Goal: Use online tool/utility: Utilize a website feature to perform a specific function

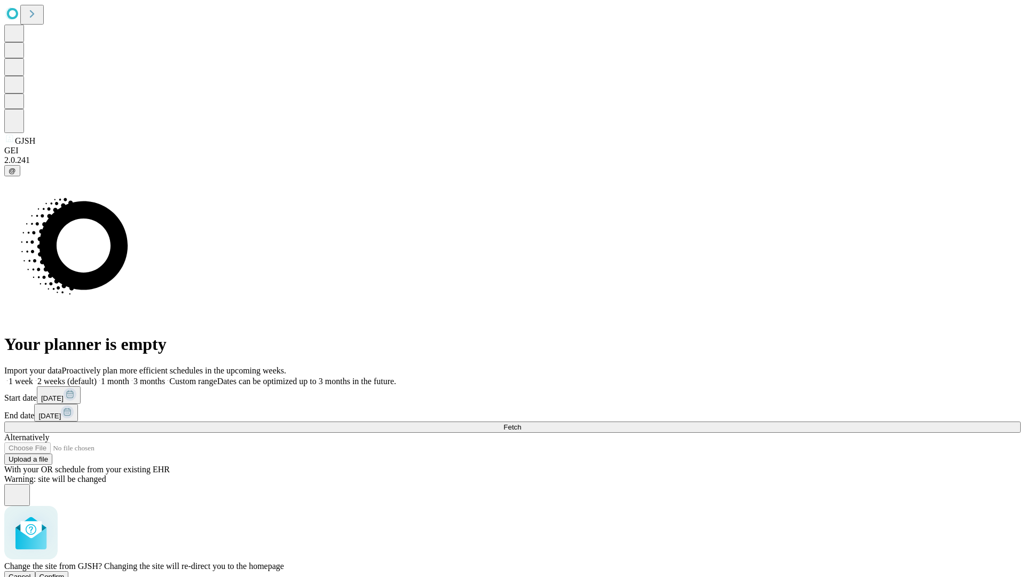
click at [65, 573] on span "Confirm" at bounding box center [52, 577] width 25 height 8
click at [97, 377] on label "2 weeks (default)" at bounding box center [65, 381] width 64 height 9
click at [521, 423] on span "Fetch" at bounding box center [513, 427] width 18 height 8
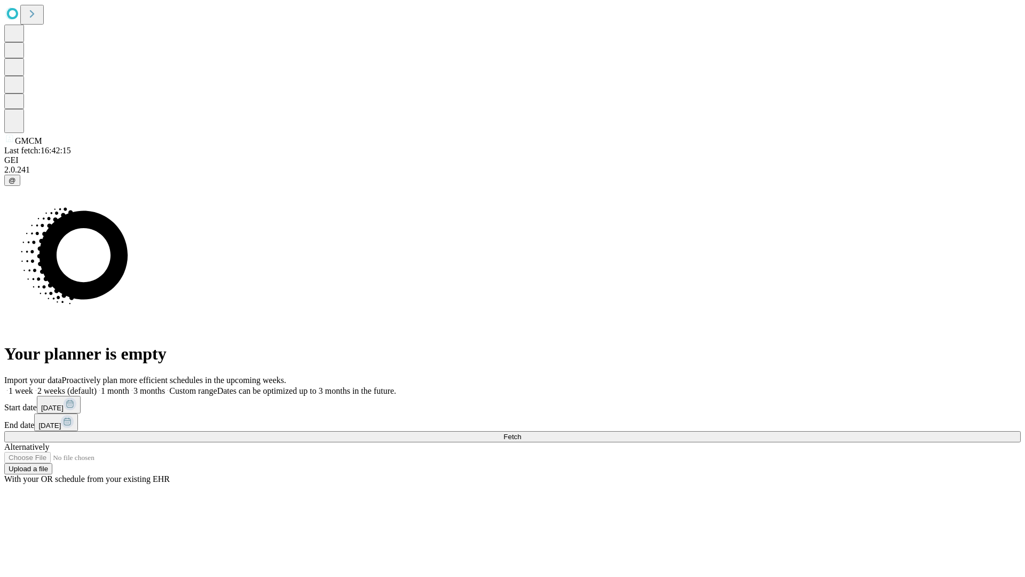
click at [97, 386] on label "2 weeks (default)" at bounding box center [65, 390] width 64 height 9
click at [521, 433] on span "Fetch" at bounding box center [513, 437] width 18 height 8
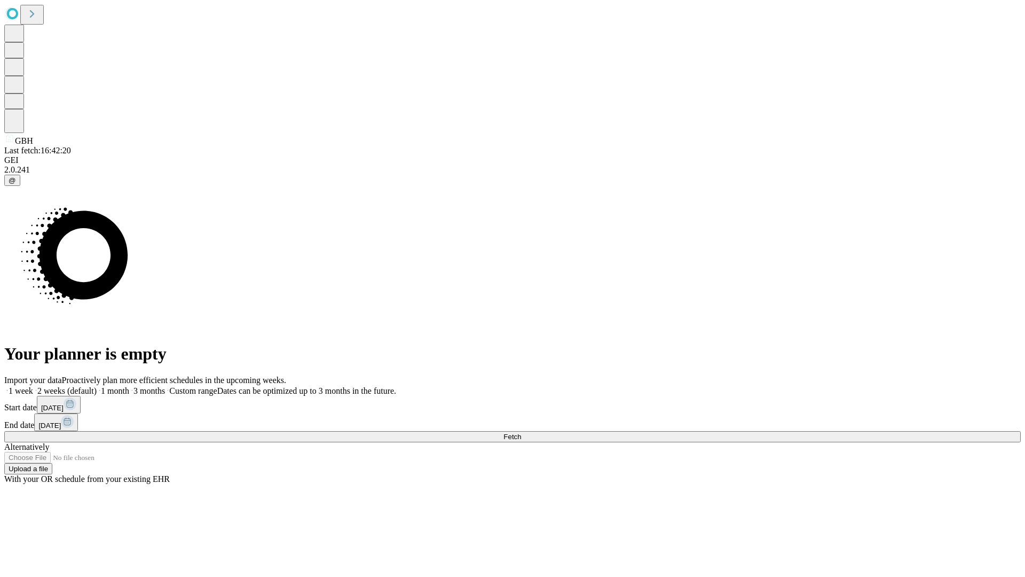
click at [97, 386] on label "2 weeks (default)" at bounding box center [65, 390] width 64 height 9
click at [521, 433] on span "Fetch" at bounding box center [513, 437] width 18 height 8
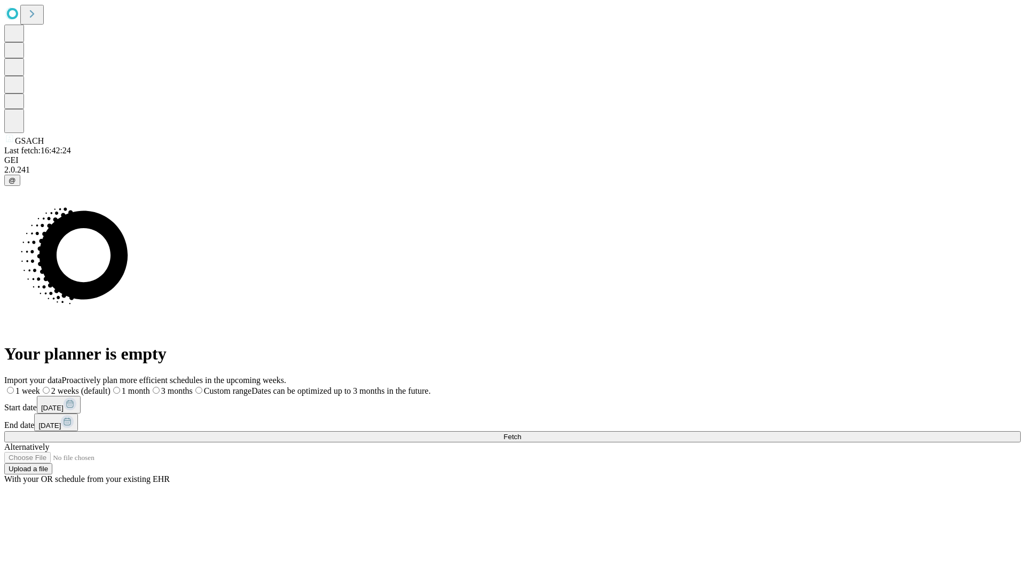
click at [521, 433] on span "Fetch" at bounding box center [513, 437] width 18 height 8
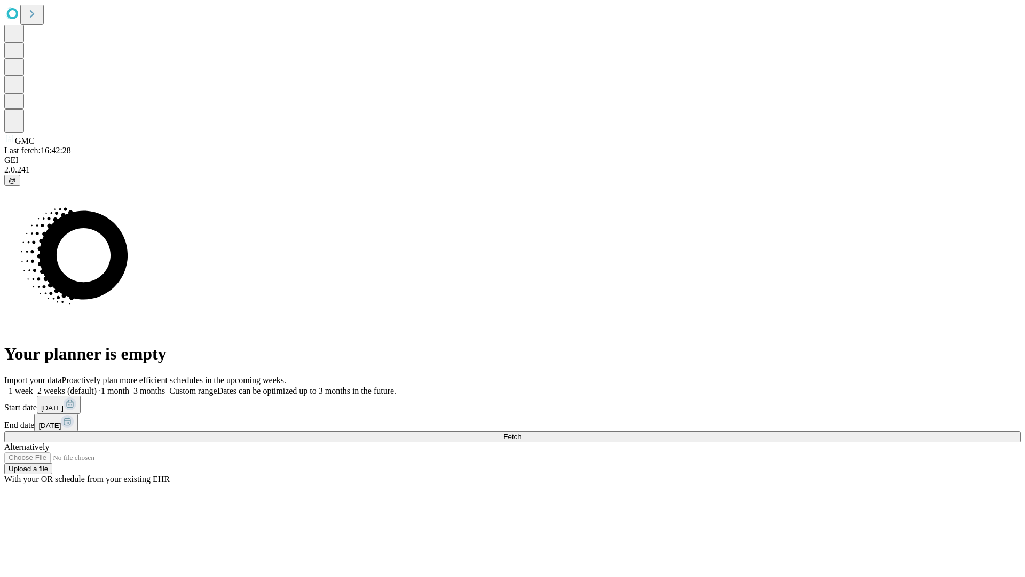
click at [97, 386] on label "2 weeks (default)" at bounding box center [65, 390] width 64 height 9
click at [521, 433] on span "Fetch" at bounding box center [513, 437] width 18 height 8
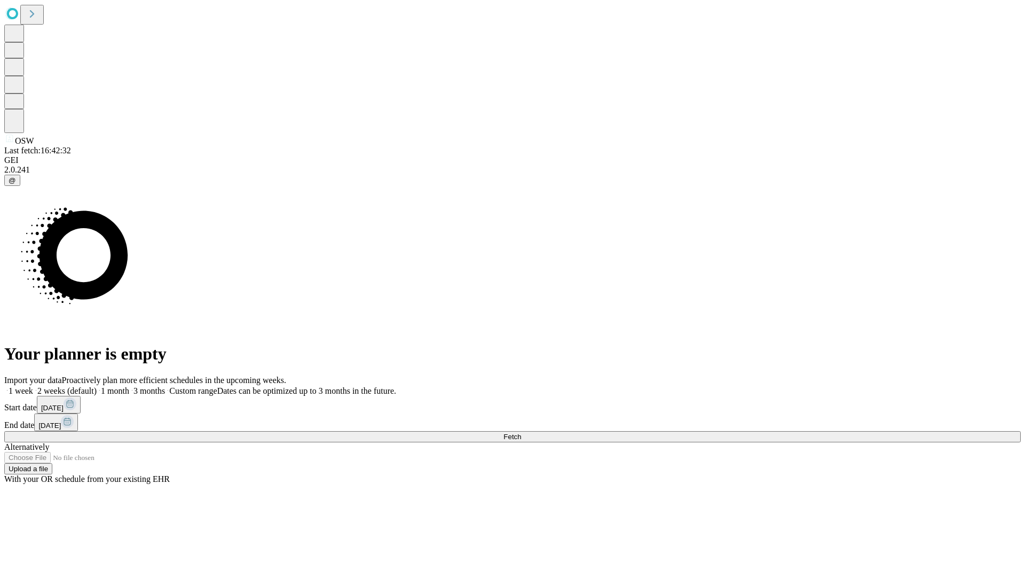
click at [97, 386] on label "2 weeks (default)" at bounding box center [65, 390] width 64 height 9
click at [521, 433] on span "Fetch" at bounding box center [513, 437] width 18 height 8
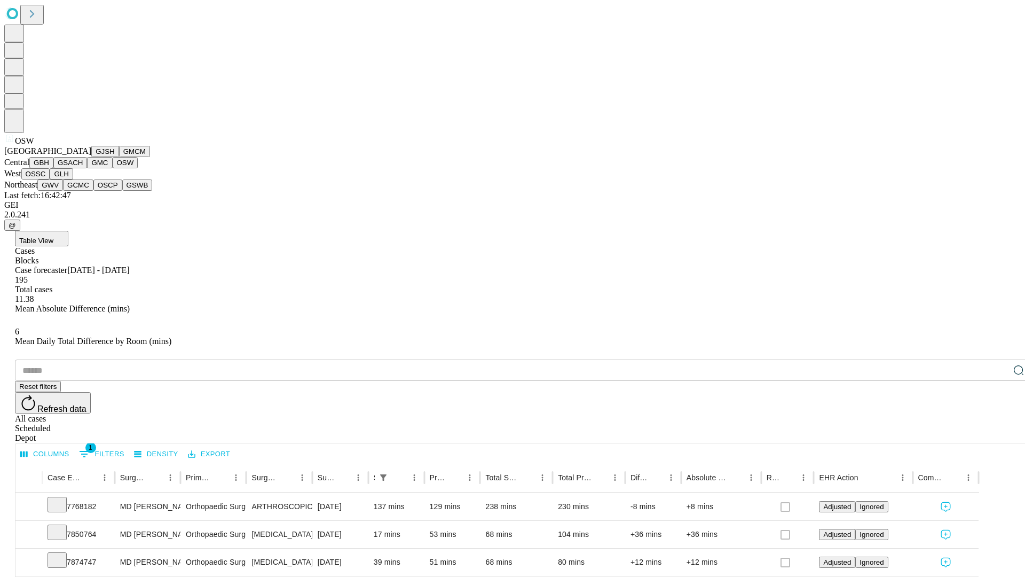
click at [50, 179] on button "OSSC" at bounding box center [35, 173] width 29 height 11
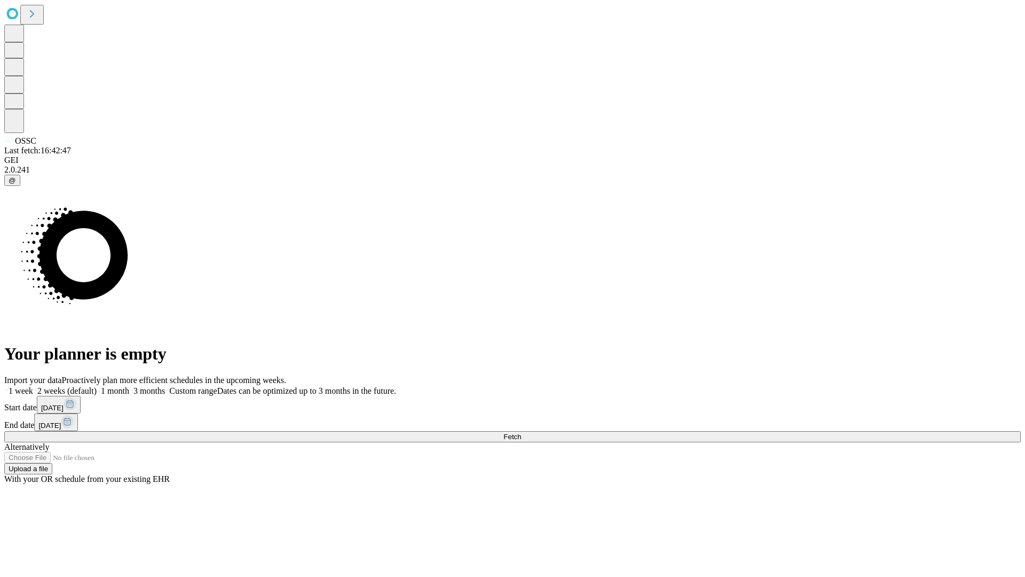
click at [521, 433] on span "Fetch" at bounding box center [513, 437] width 18 height 8
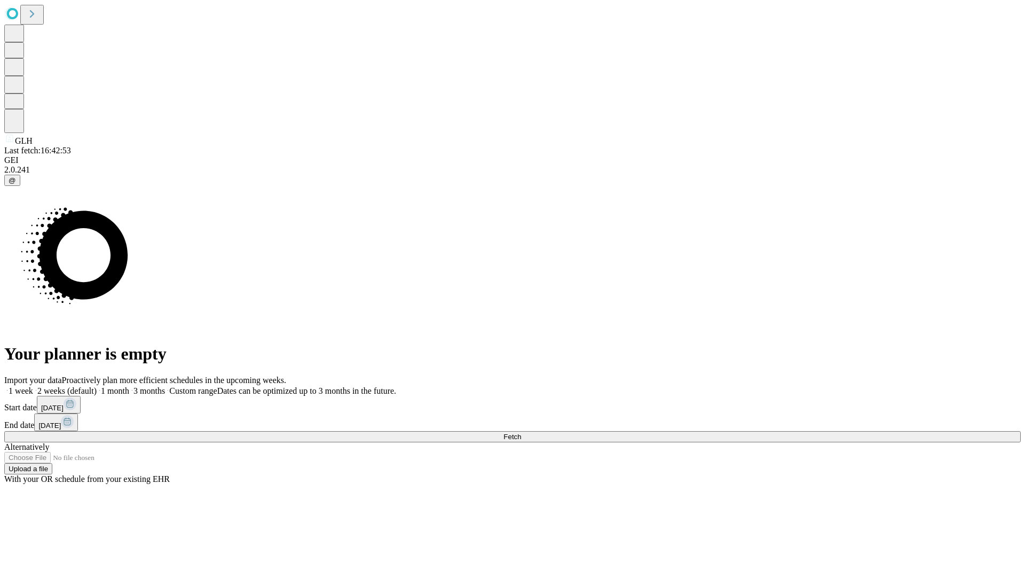
click at [97, 386] on label "2 weeks (default)" at bounding box center [65, 390] width 64 height 9
click at [521, 433] on span "Fetch" at bounding box center [513, 437] width 18 height 8
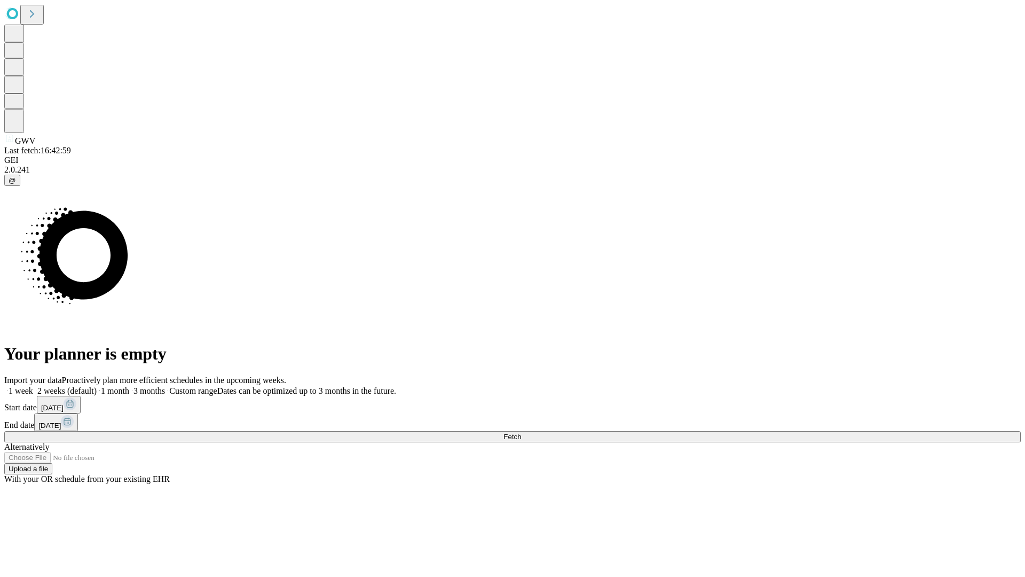
click at [97, 386] on label "2 weeks (default)" at bounding box center [65, 390] width 64 height 9
click at [521, 433] on span "Fetch" at bounding box center [513, 437] width 18 height 8
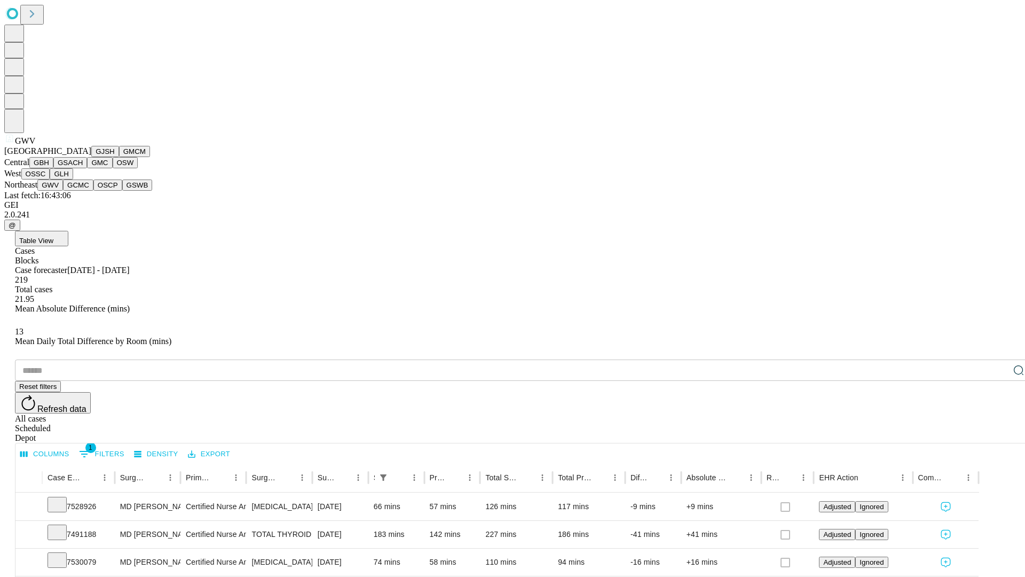
click at [83, 191] on button "GCMC" at bounding box center [78, 184] width 30 height 11
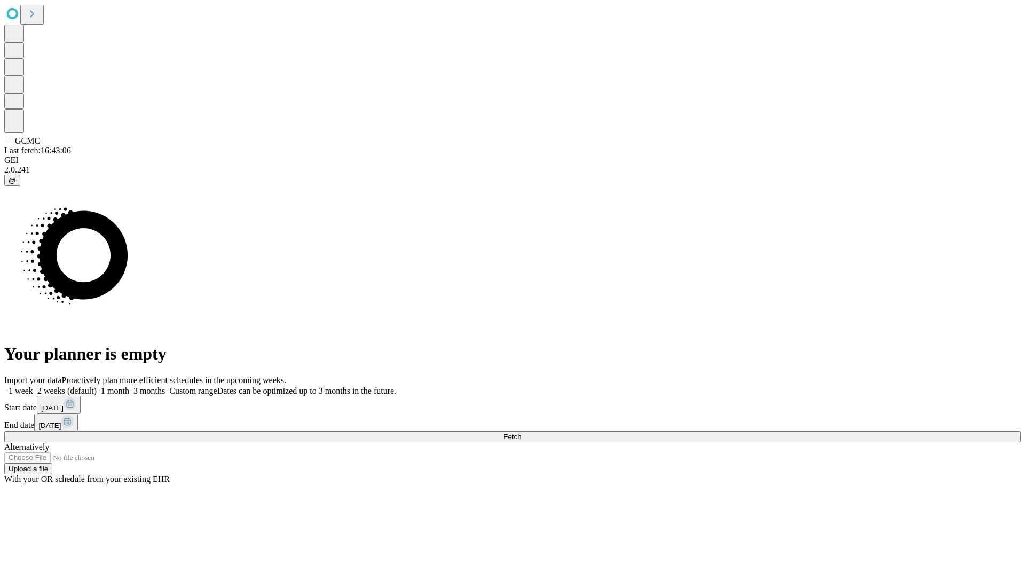
click at [97, 386] on label "2 weeks (default)" at bounding box center [65, 390] width 64 height 9
click at [521, 433] on span "Fetch" at bounding box center [513, 437] width 18 height 8
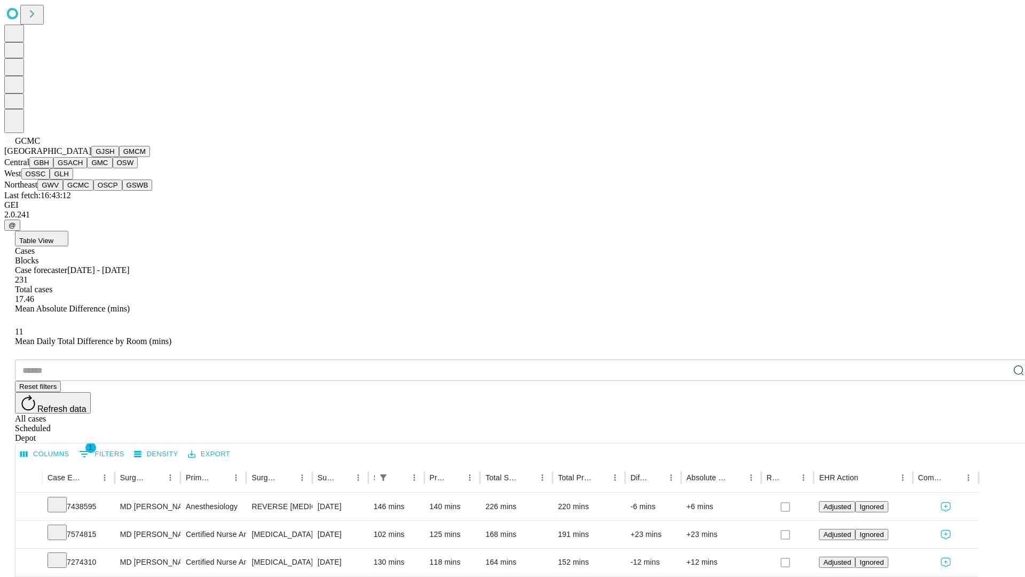
click at [93, 191] on button "OSCP" at bounding box center [107, 184] width 29 height 11
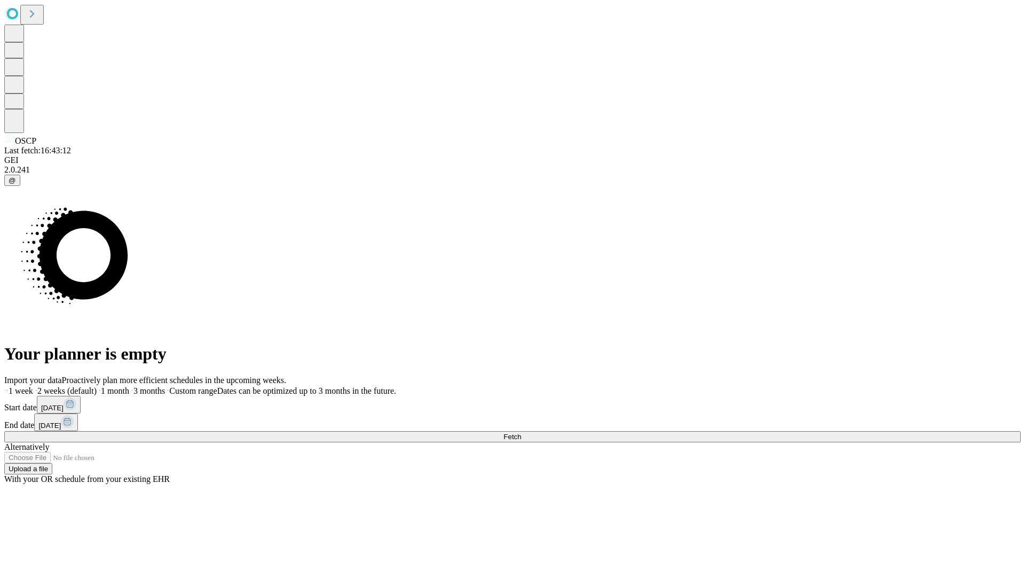
click at [97, 386] on label "2 weeks (default)" at bounding box center [65, 390] width 64 height 9
click at [521, 433] on span "Fetch" at bounding box center [513, 437] width 18 height 8
